Goal: Information Seeking & Learning: Learn about a topic

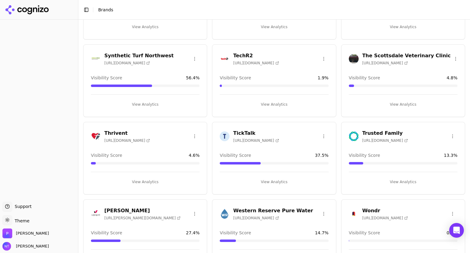
scroll to position [1477, 0]
click at [317, 53] on h3 "The Scottsdale Veterinary Clinic" at bounding box center [406, 56] width 88 height 7
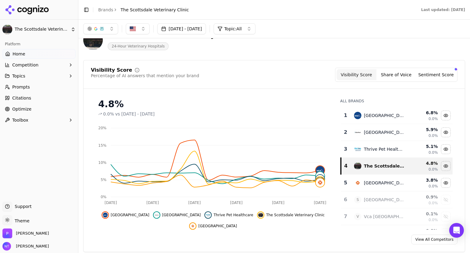
scroll to position [18, 0]
click at [25, 88] on span "Prompts" at bounding box center [21, 87] width 18 height 6
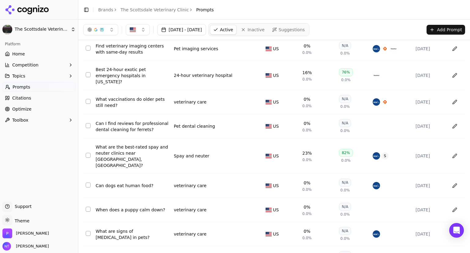
scroll to position [34, 0]
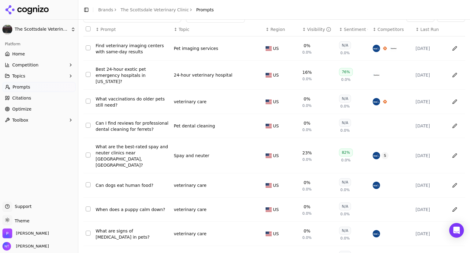
click at [182, 32] on th "↕ Topic" at bounding box center [217, 30] width 92 height 14
click at [25, 80] on button "Topics" at bounding box center [38, 76] width 73 height 10
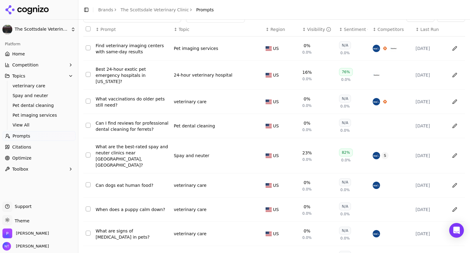
drag, startPoint x: 24, startPoint y: 84, endPoint x: 17, endPoint y: 86, distance: 7.0
click at [17, 86] on span "veterinary care" at bounding box center [39, 86] width 53 height 6
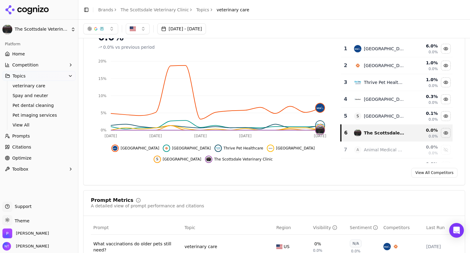
scroll to position [49, 0]
click at [19, 146] on span "Citations" at bounding box center [21, 147] width 19 height 6
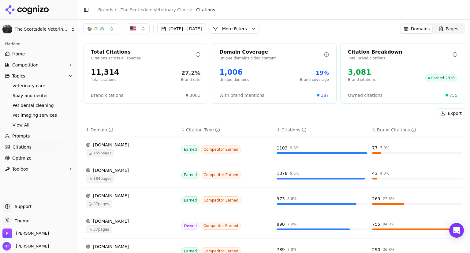
scroll to position [81, 0]
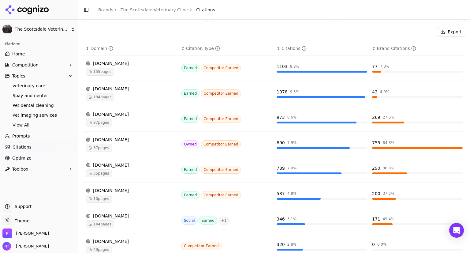
click at [23, 53] on span "Home" at bounding box center [18, 54] width 13 height 6
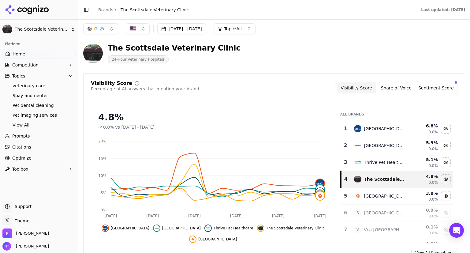
scroll to position [5, 0]
click at [317, 89] on button "Share of Voice" at bounding box center [396, 87] width 40 height 11
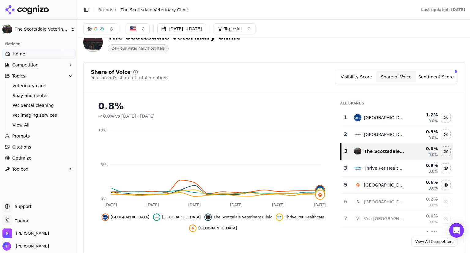
scroll to position [16, 0]
click at [317, 76] on button "Sentiment Score" at bounding box center [436, 76] width 40 height 11
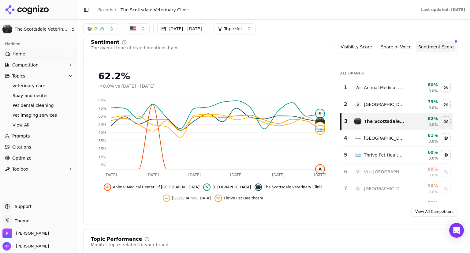
scroll to position [46, 0]
click at [206, 29] on button "[DATE] - [DATE]" at bounding box center [181, 28] width 49 height 11
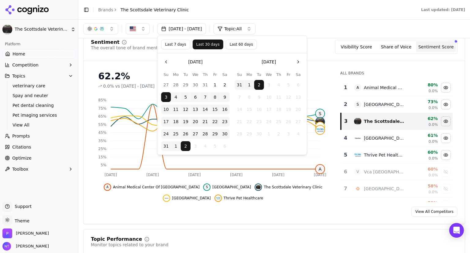
click at [234, 43] on button "Last 60 days" at bounding box center [240, 44] width 31 height 10
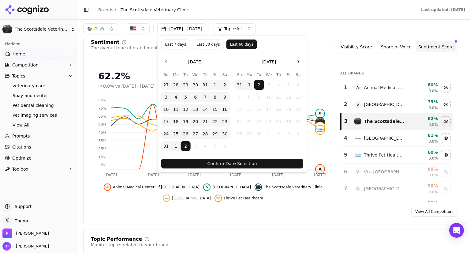
click at [235, 161] on button "Confirm Date Selection" at bounding box center [232, 163] width 142 height 10
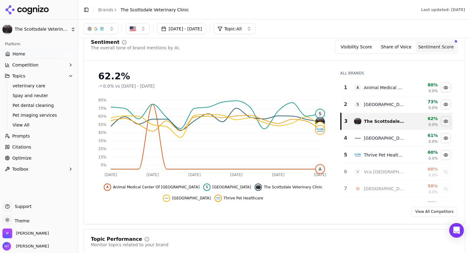
click at [180, 30] on button "[DATE] - [DATE]" at bounding box center [181, 28] width 49 height 11
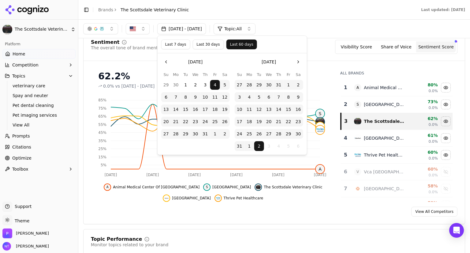
click at [201, 45] on button "Last 30 days" at bounding box center [207, 44] width 31 height 10
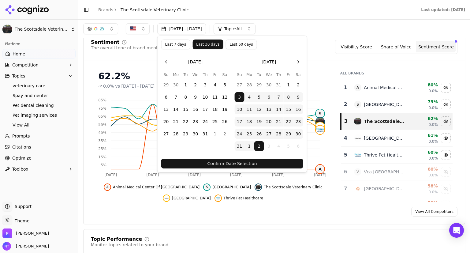
click at [236, 164] on button "Confirm Date Selection" at bounding box center [232, 163] width 142 height 10
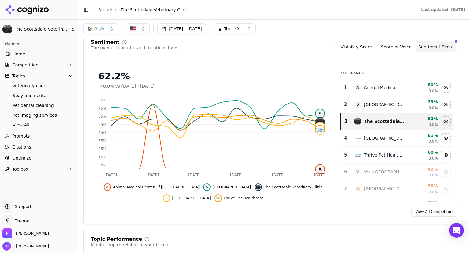
click at [317, 207] on div "View All Competitors" at bounding box center [273, 211] width 381 height 10
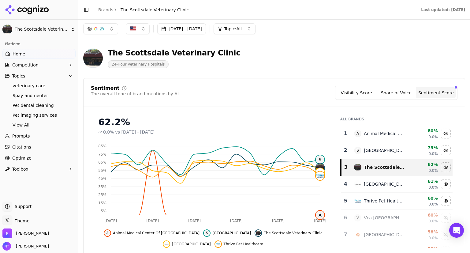
scroll to position [0, 0]
click at [17, 76] on span "Topics" at bounding box center [18, 76] width 13 height 6
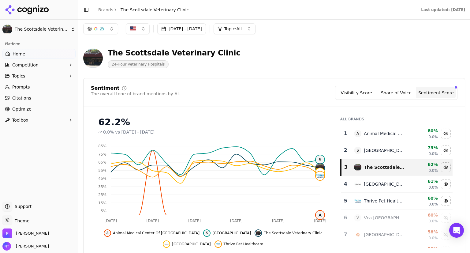
click at [111, 29] on button "button" at bounding box center [100, 28] width 35 height 11
click at [124, 64] on div "Google AI Overviews" at bounding box center [101, 66] width 58 height 16
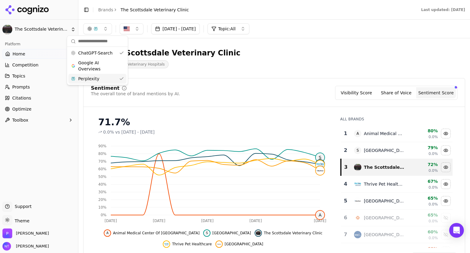
drag, startPoint x: 121, startPoint y: 77, endPoint x: 349, endPoint y: 87, distance: 227.3
click at [317, 87] on div "Visibility Score Share of Voice Sentiment Score" at bounding box center [396, 93] width 122 height 14
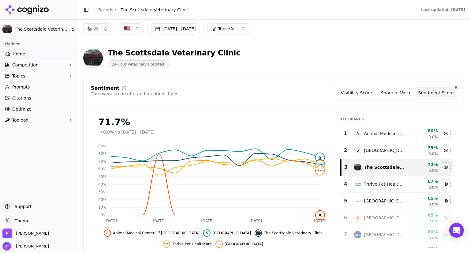
drag, startPoint x: 353, startPoint y: 92, endPoint x: 338, endPoint y: 92, distance: 15.9
click at [317, 92] on div "Sentiment The overall tone of brand mentions by AI. Visibility Score Share of V…" at bounding box center [274, 93] width 366 height 14
click at [317, 92] on div "Visibility Score Share of Voice Sentiment Score" at bounding box center [396, 93] width 122 height 14
click at [317, 92] on button "Visibility Score" at bounding box center [356, 92] width 40 height 11
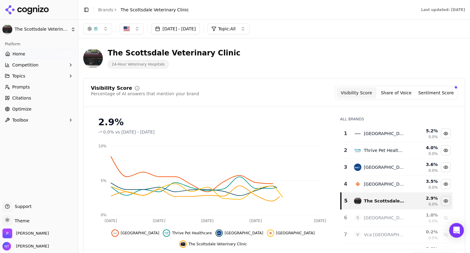
click at [101, 25] on button "button" at bounding box center [97, 28] width 29 height 11
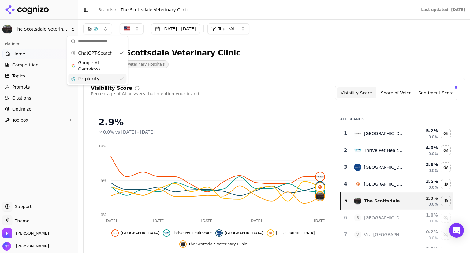
click at [115, 78] on div "Perplexity" at bounding box center [97, 79] width 58 height 10
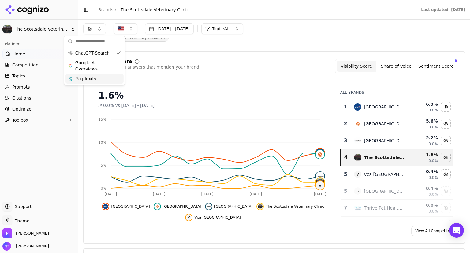
scroll to position [27, 0]
click at [28, 74] on button "Topics" at bounding box center [38, 76] width 73 height 10
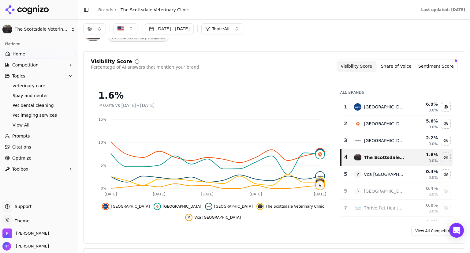
click at [16, 74] on span "Topics" at bounding box center [18, 76] width 13 height 6
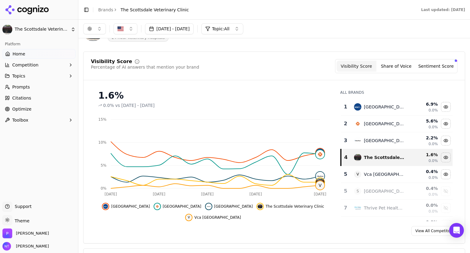
click at [16, 74] on span "Topics" at bounding box center [18, 76] width 13 height 6
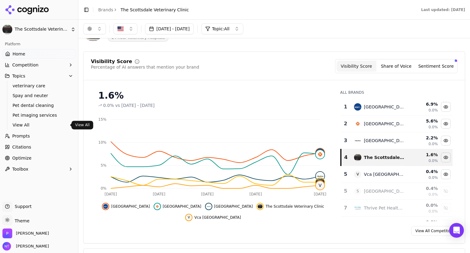
click at [24, 123] on span "View All" at bounding box center [39, 125] width 53 height 6
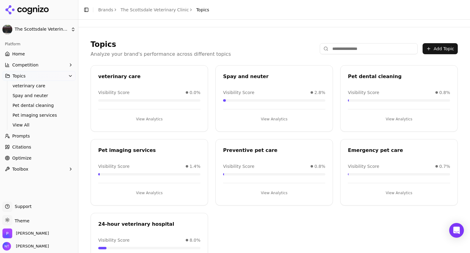
click at [15, 53] on span "Home" at bounding box center [18, 54] width 13 height 6
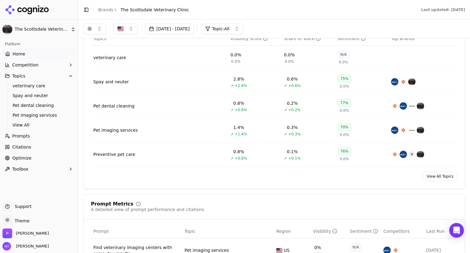
scroll to position [238, 0]
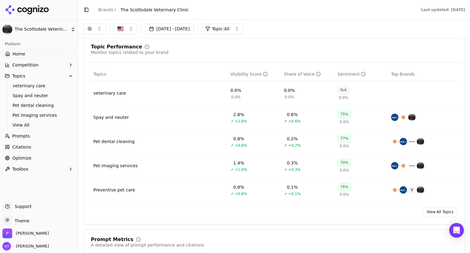
drag, startPoint x: 107, startPoint y: 92, endPoint x: 101, endPoint y: 92, distance: 5.5
click at [101, 92] on div "veterinary care" at bounding box center [109, 93] width 33 height 6
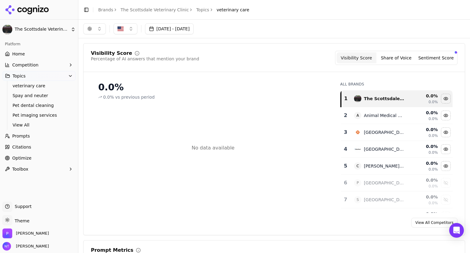
click at [100, 28] on button "button" at bounding box center [94, 28] width 23 height 11
click at [101, 68] on span "Google AI Overviews" at bounding box center [94, 66] width 39 height 12
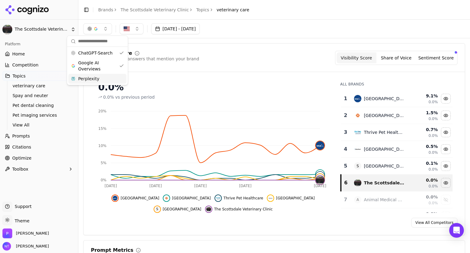
click at [13, 53] on span "Home" at bounding box center [18, 54] width 13 height 6
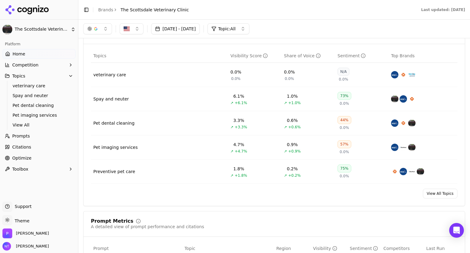
scroll to position [256, 0]
click at [188, 143] on td "Pet imaging services" at bounding box center [159, 148] width 137 height 24
click at [109, 124] on div "Pet dental cleaning" at bounding box center [113, 123] width 41 height 6
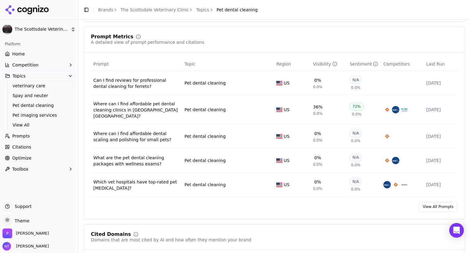
scroll to position [207, 0]
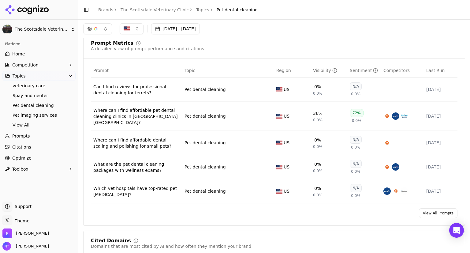
click at [317, 208] on link "View All Prompts" at bounding box center [438, 213] width 39 height 10
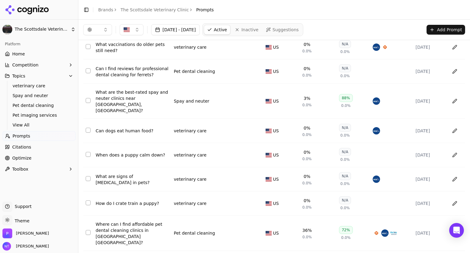
scroll to position [89, 0]
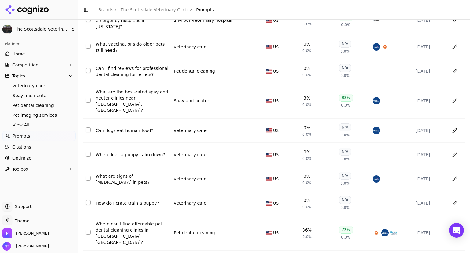
click at [118, 220] on div "Where can I find affordable pet dental cleaning clinics in [GEOGRAPHIC_DATA] [G…" at bounding box center [132, 232] width 73 height 24
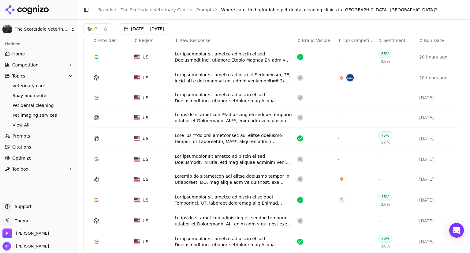
scroll to position [215, 0]
click at [196, 56] on div "Data table" at bounding box center [233, 57] width 117 height 12
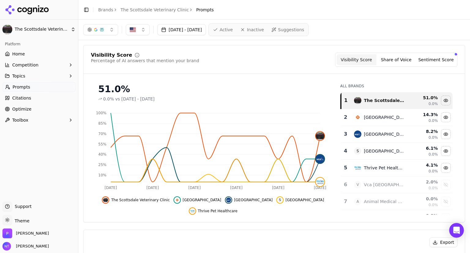
click at [17, 53] on span "Home" at bounding box center [18, 54] width 13 height 6
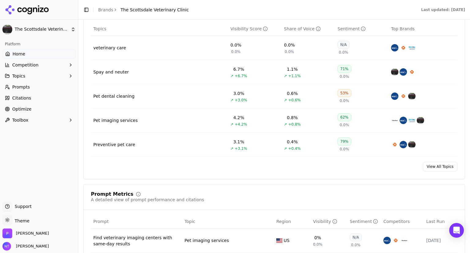
scroll to position [283, 0]
drag, startPoint x: 437, startPoint y: 163, endPoint x: 125, endPoint y: 143, distance: 312.1
click at [125, 143] on div "Preventive pet care" at bounding box center [114, 144] width 42 height 6
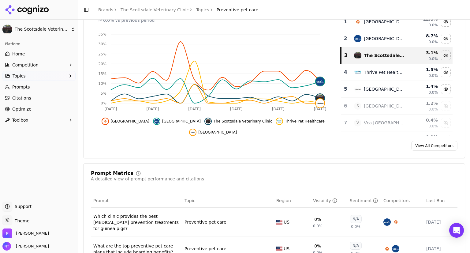
scroll to position [77, 0]
click at [22, 86] on span "Prompts" at bounding box center [21, 87] width 18 height 6
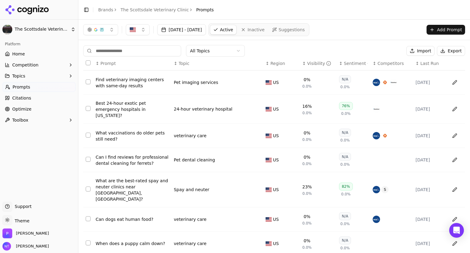
click at [123, 49] on input at bounding box center [132, 50] width 98 height 11
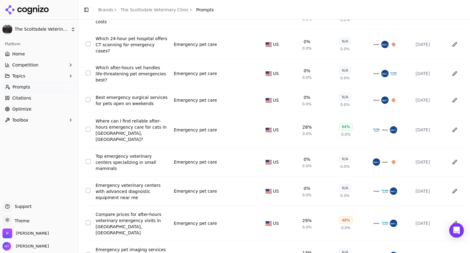
scroll to position [98, 0]
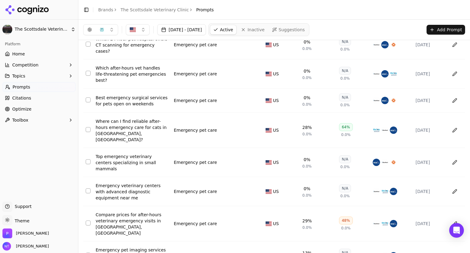
type input "*********"
click at [161, 244] on html "The Scottsdale Veterinary Clinic Platform Home Competition Topics Prompts Citat…" at bounding box center [235, 126] width 470 height 253
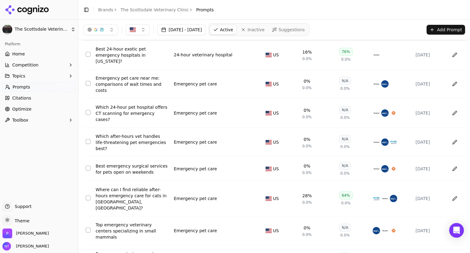
scroll to position [0, 0]
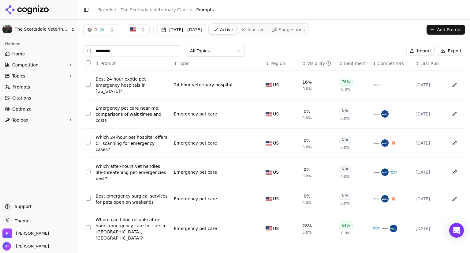
click at [310, 65] on div "Visibility" at bounding box center [319, 63] width 24 height 6
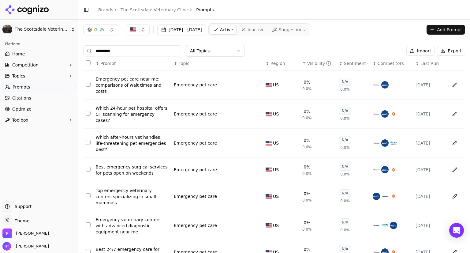
click at [310, 65] on div "Visibility" at bounding box center [319, 63] width 24 height 6
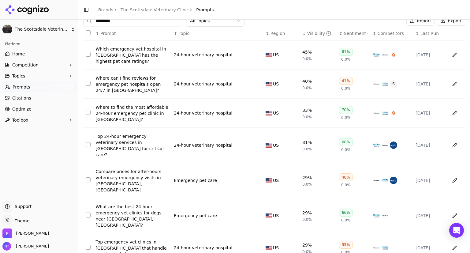
scroll to position [31, 0]
